Goal: Task Accomplishment & Management: Complete application form

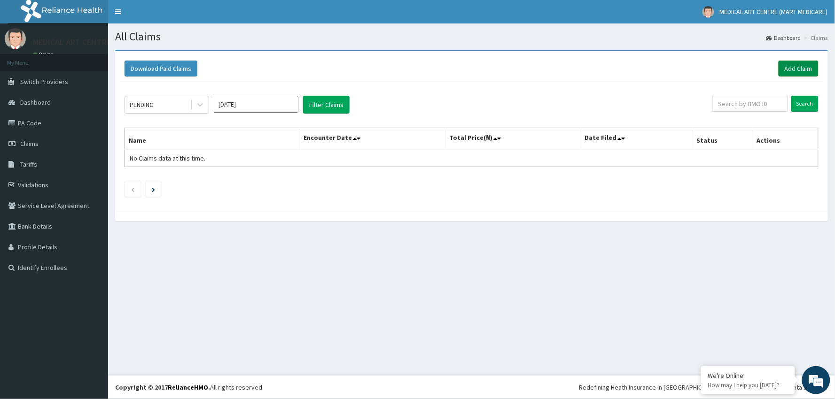
click at [541, 66] on link "Add Claim" at bounding box center [799, 69] width 40 height 16
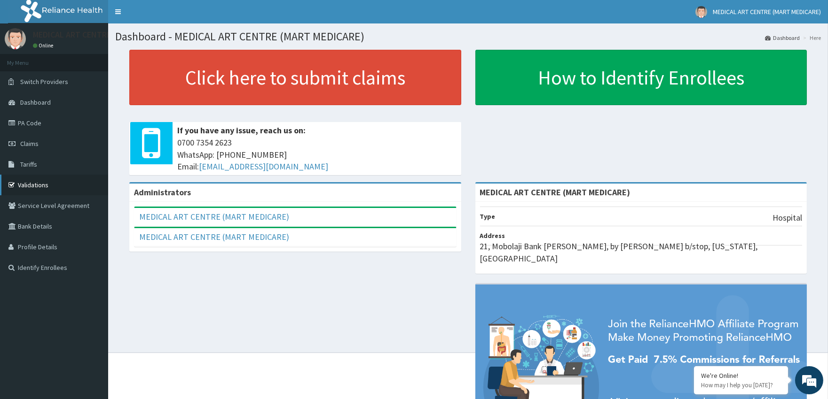
click at [89, 190] on link "Validations" at bounding box center [54, 185] width 108 height 21
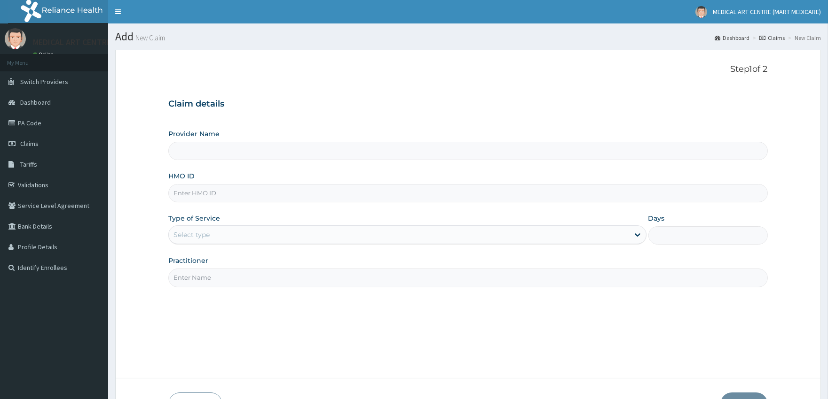
type input "MEDICAL ART CENTRE (MART MEDICARE)"
click at [45, 147] on link "Claims" at bounding box center [54, 143] width 108 height 21
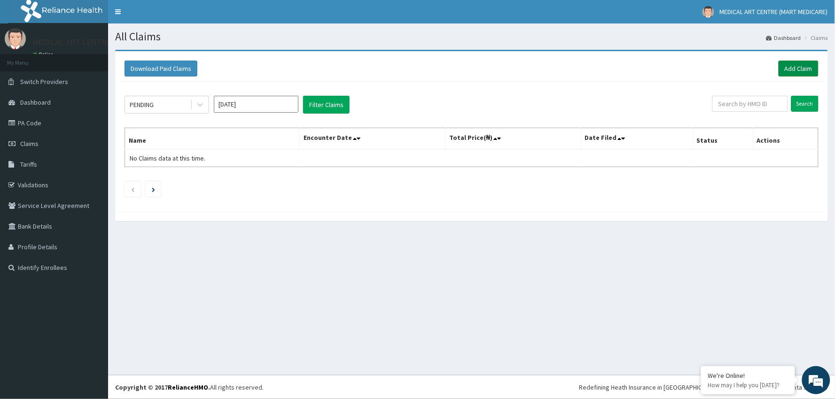
click at [807, 71] on link "Add Claim" at bounding box center [799, 69] width 40 height 16
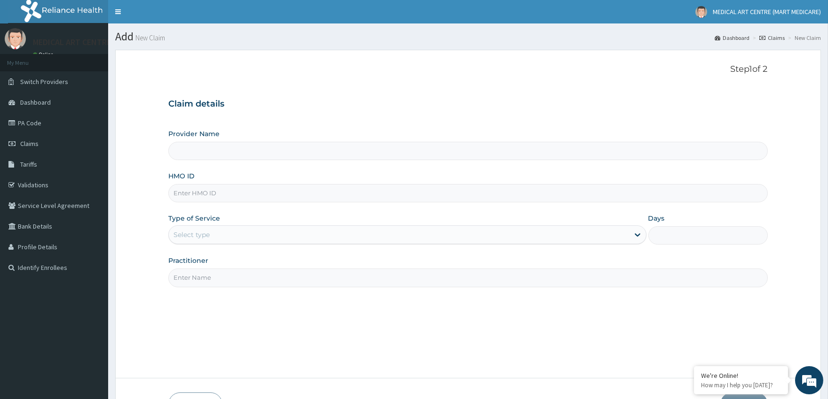
type input "MEDICAL ART CENTRE (MART MEDICARE)"
click at [218, 188] on input "HMO ID" at bounding box center [467, 193] width 599 height 18
paste input "PIT/10099/A"
type input "PIT/10099/A"
click at [213, 235] on div "Select type" at bounding box center [399, 234] width 460 height 15
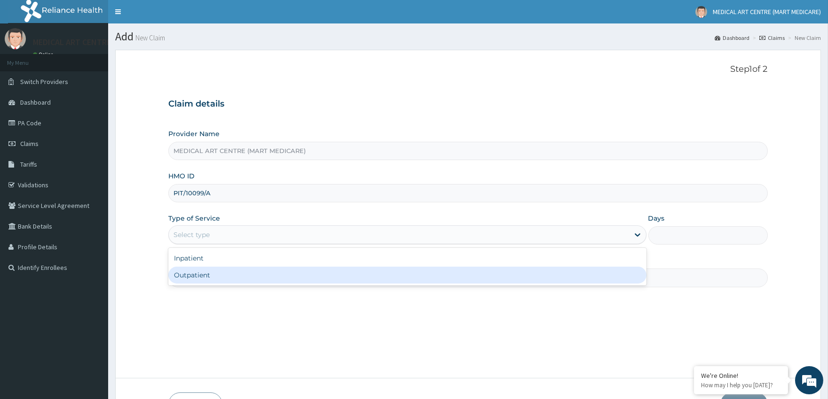
click at [221, 275] on div "Outpatient" at bounding box center [406, 275] width 477 height 17
type input "1"
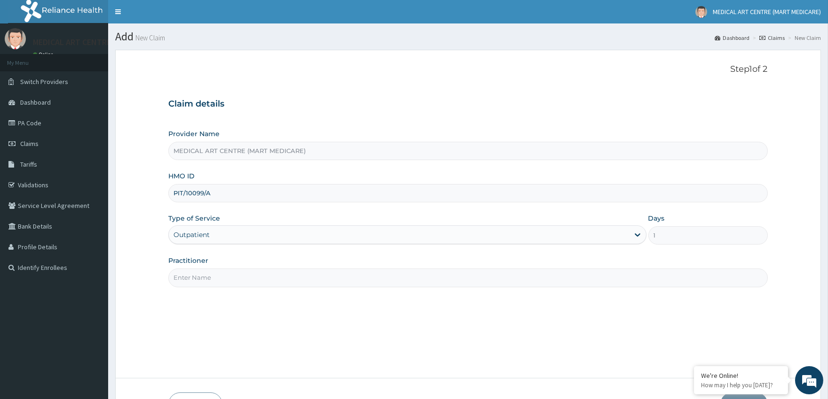
click at [228, 270] on input "Practitioner" at bounding box center [467, 278] width 599 height 18
type input "d"
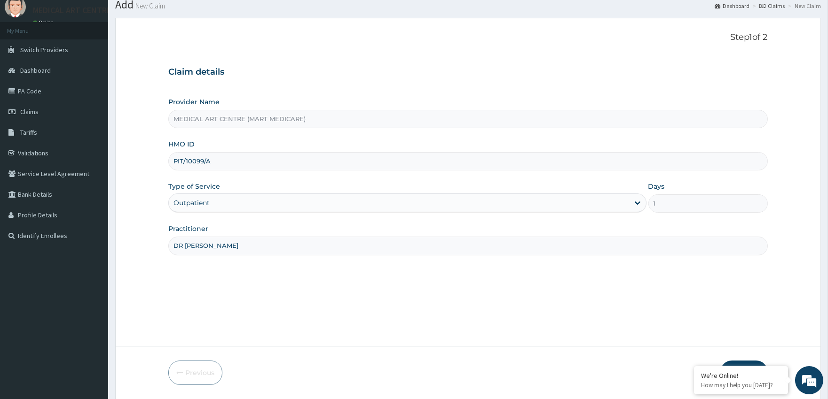
scroll to position [63, 0]
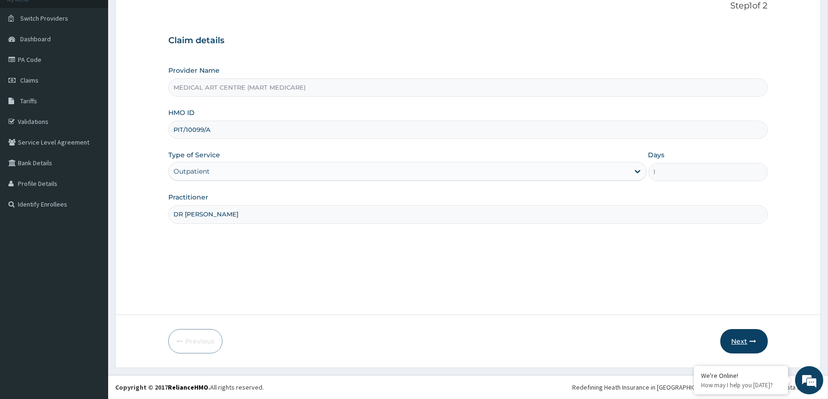
type input "DR OLABOSINDE JOSHUA"
click at [744, 333] on button "Next" at bounding box center [743, 341] width 47 height 24
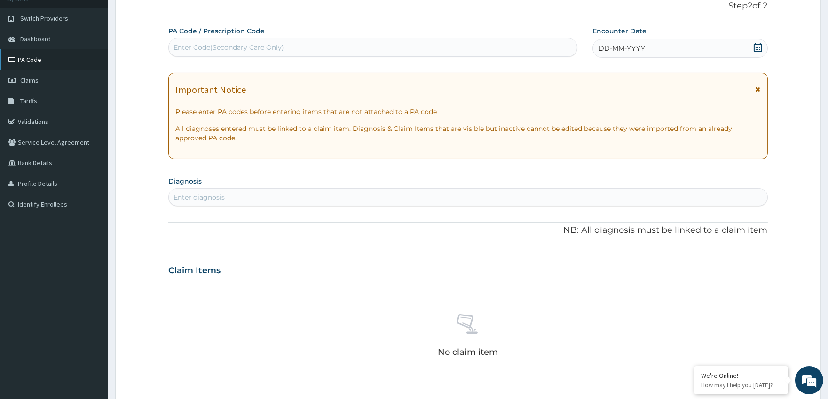
drag, startPoint x: 55, startPoint y: 78, endPoint x: 49, endPoint y: 53, distance: 25.5
click at [205, 43] on div "Enter Code(Secondary Care Only)" at bounding box center [228, 47] width 110 height 9
paste input "PA/9B7684"
type input "PA/9B7684"
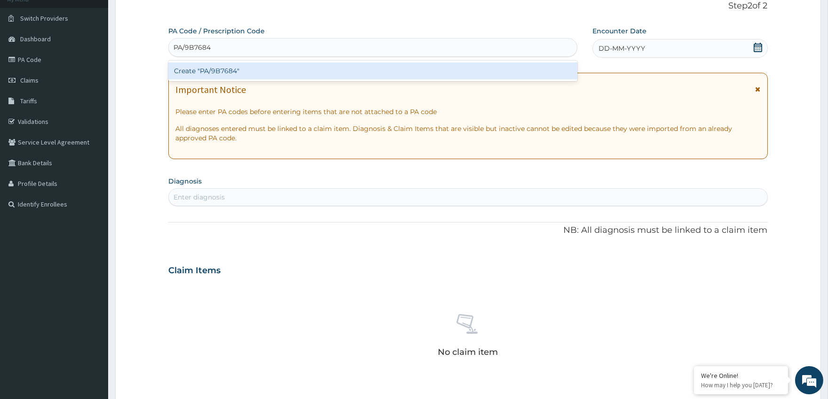
click at [213, 71] on div "Create "PA/9B7684"" at bounding box center [372, 71] width 408 height 17
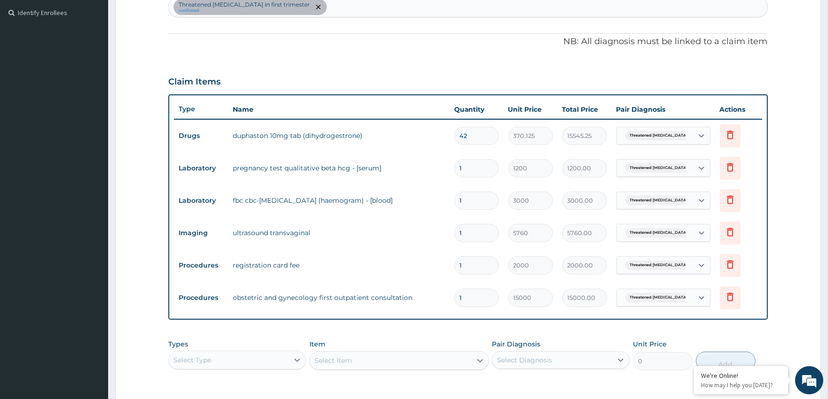
scroll to position [396, 0]
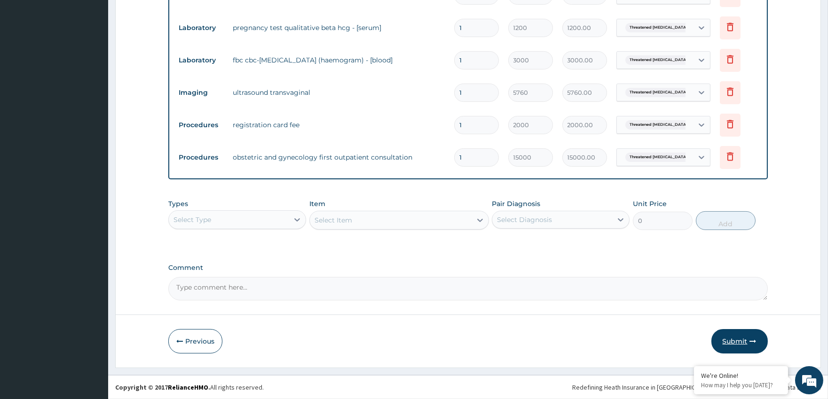
click at [731, 344] on button "Submit" at bounding box center [739, 341] width 56 height 24
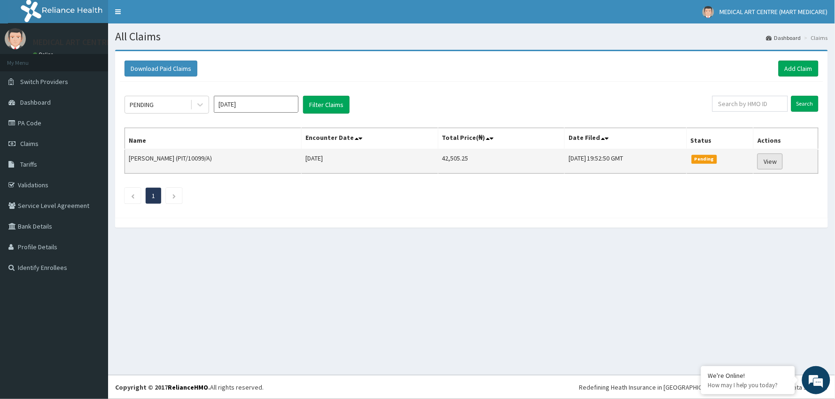
click at [772, 160] on link "View" at bounding box center [770, 162] width 25 height 16
